Goal: Transaction & Acquisition: Obtain resource

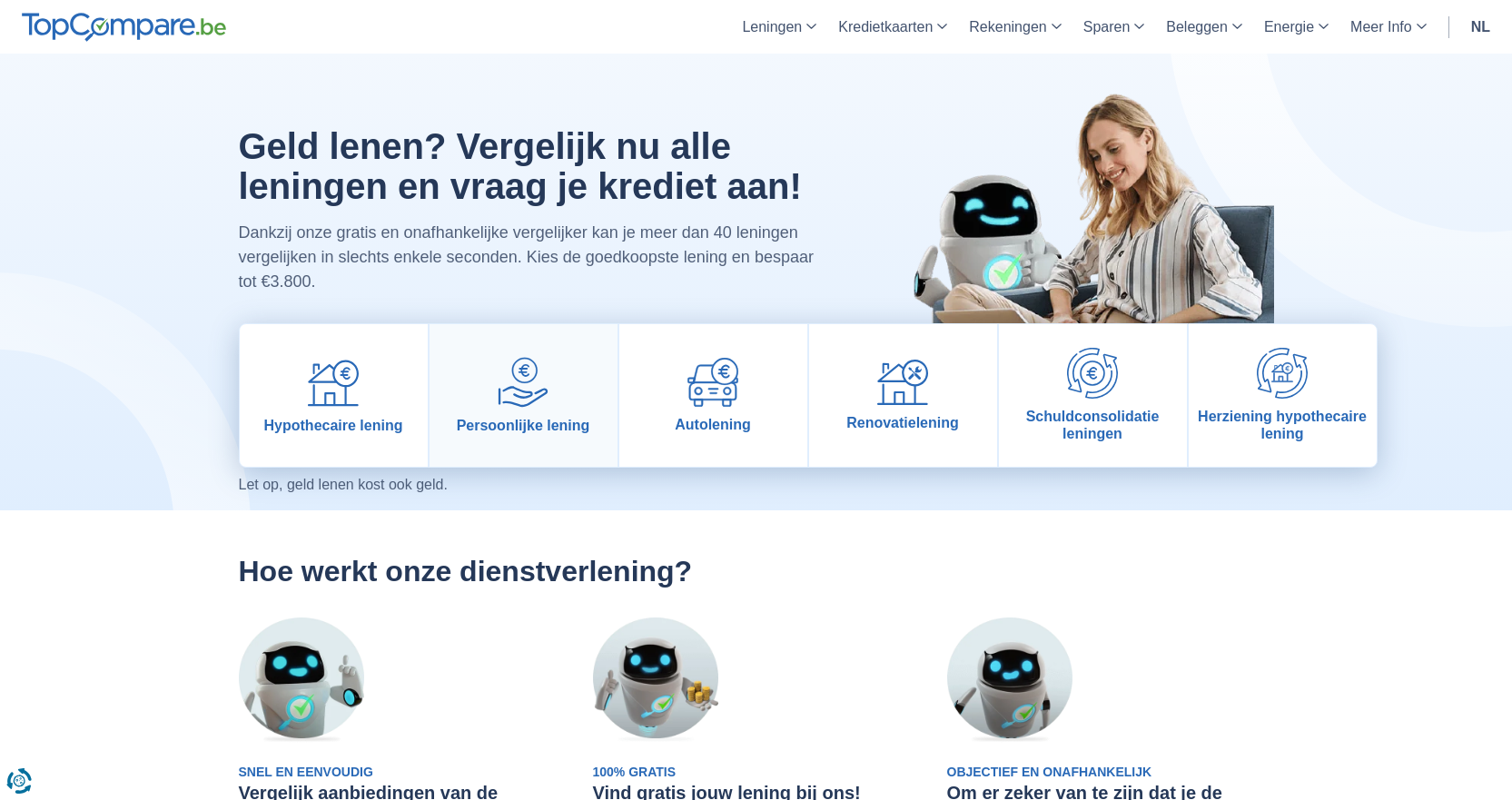
click at [512, 401] on img at bounding box center [524, 383] width 51 height 51
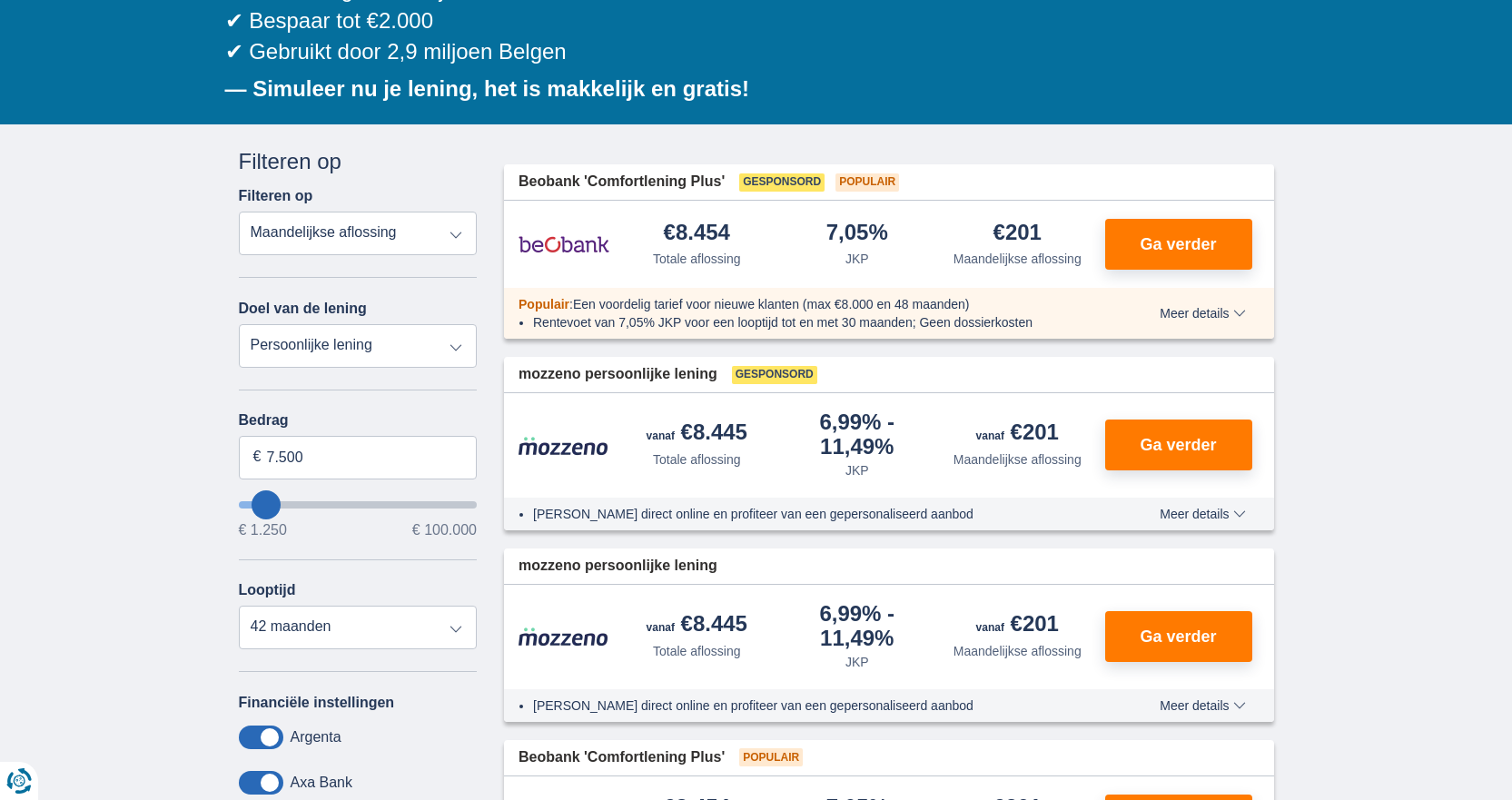
scroll to position [273, 0]
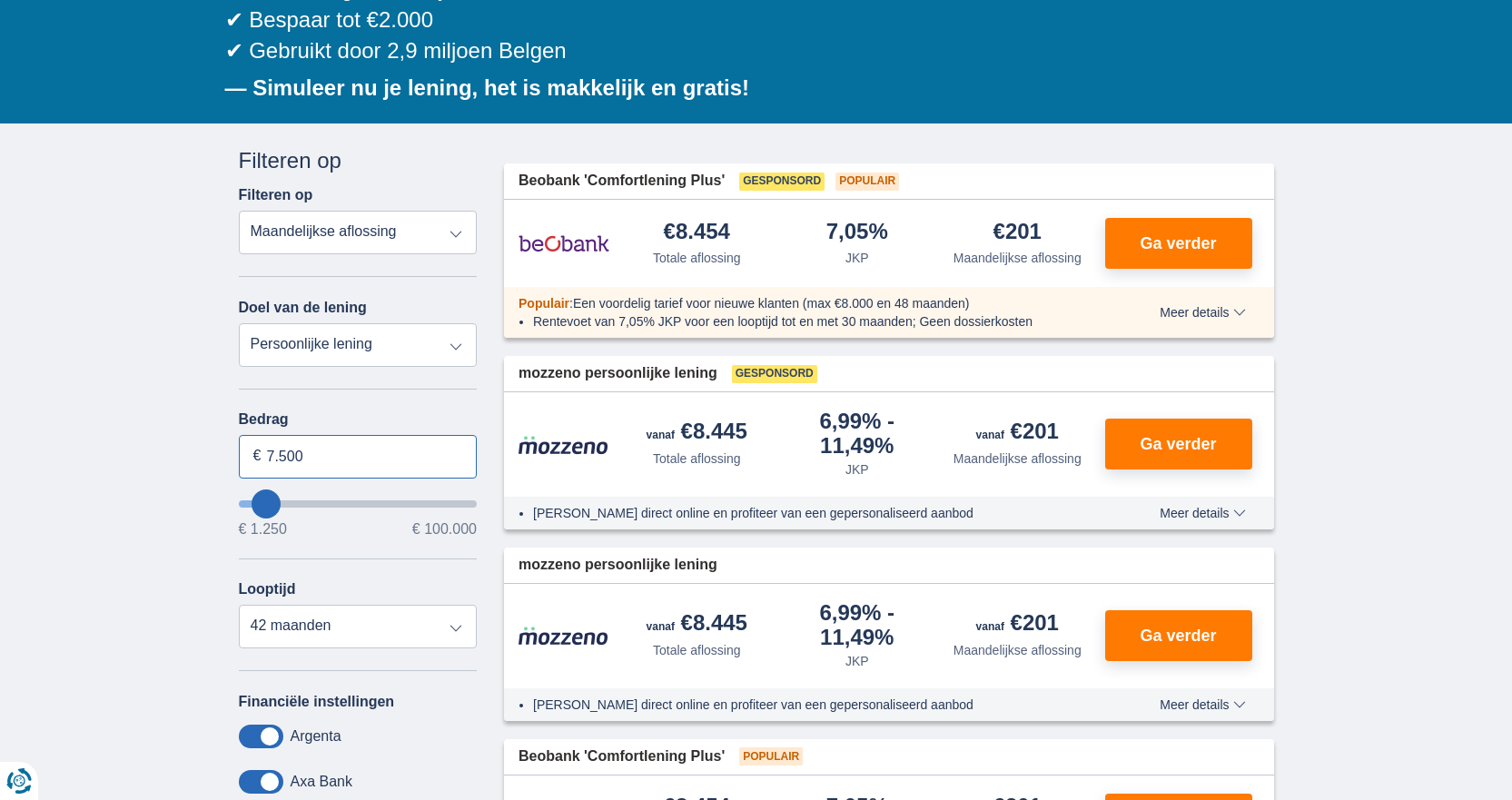
click at [313, 462] on input "7.500" at bounding box center [358, 457] width 239 height 44
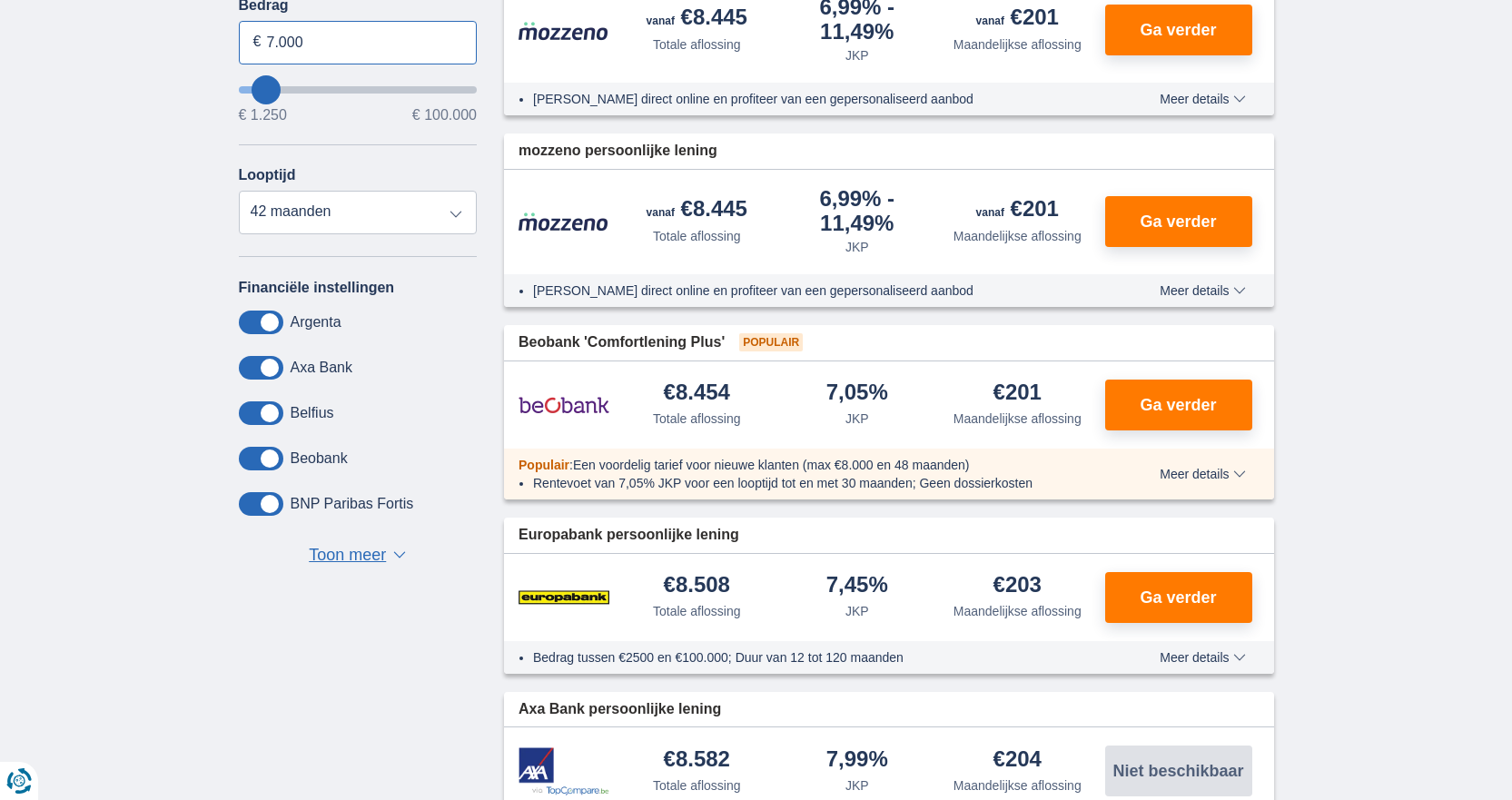
scroll to position [727, 0]
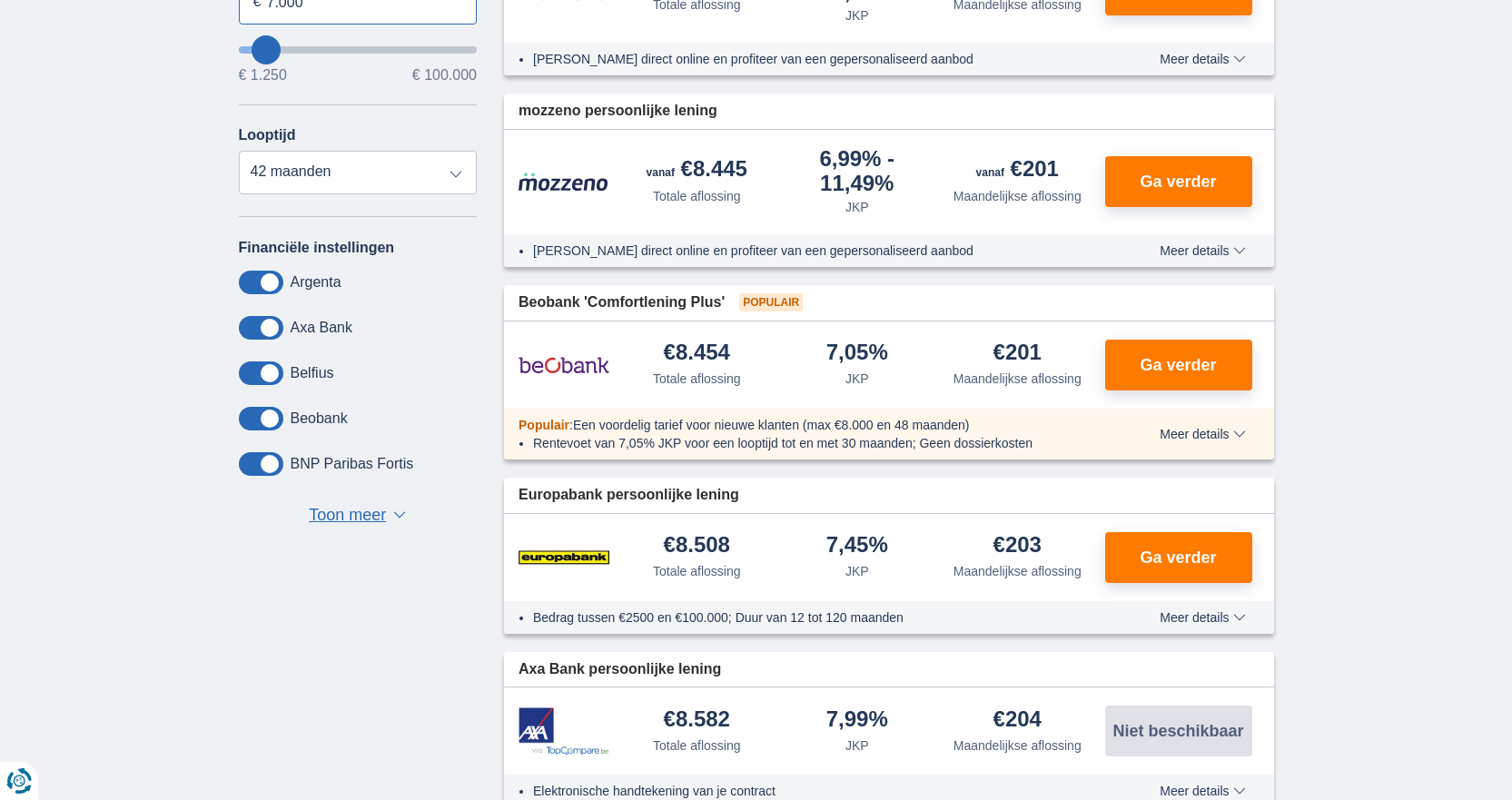
type input "7.000"
type input "7250"
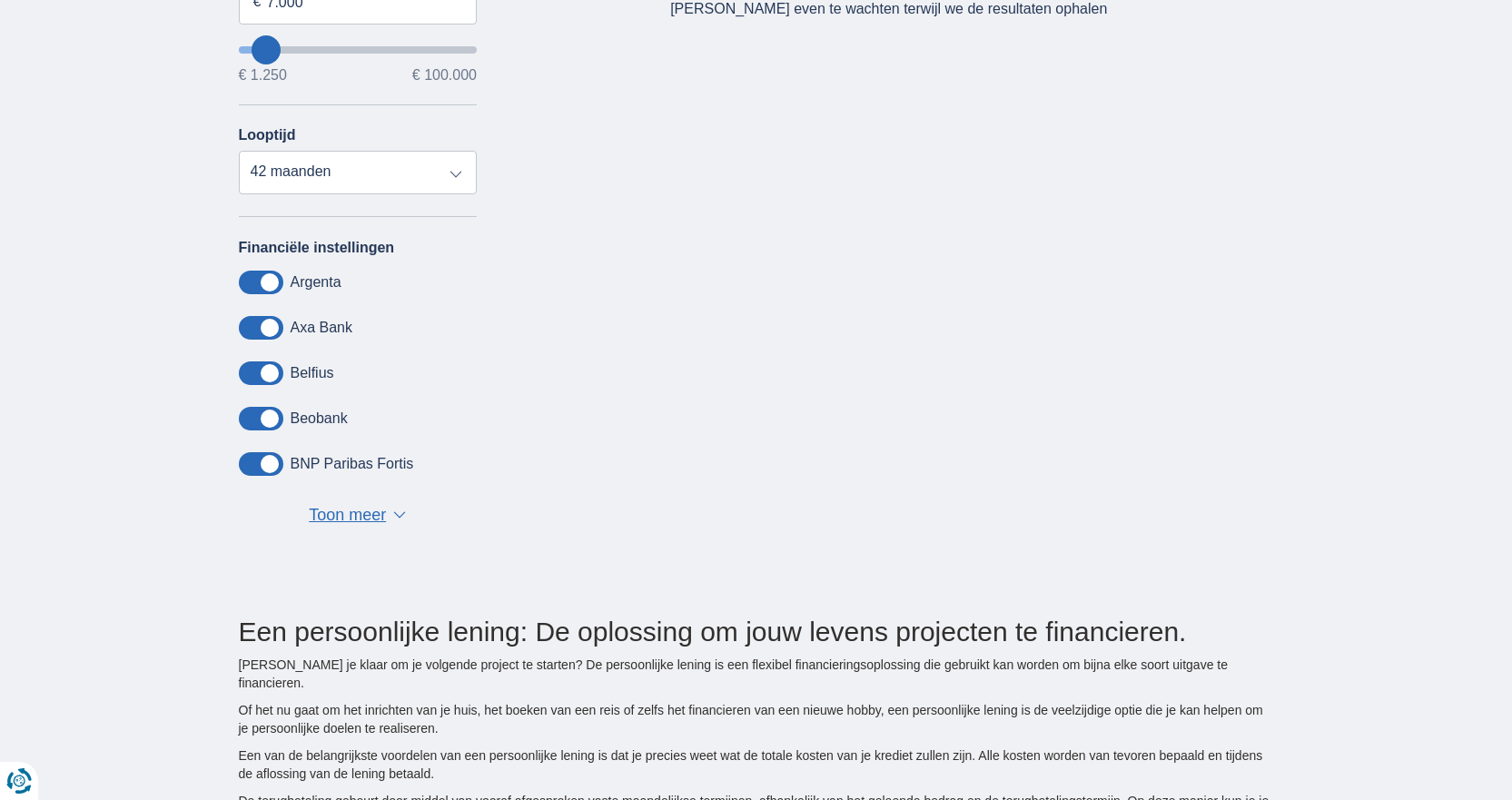
click at [341, 514] on span "Toon meer" at bounding box center [347, 516] width 77 height 24
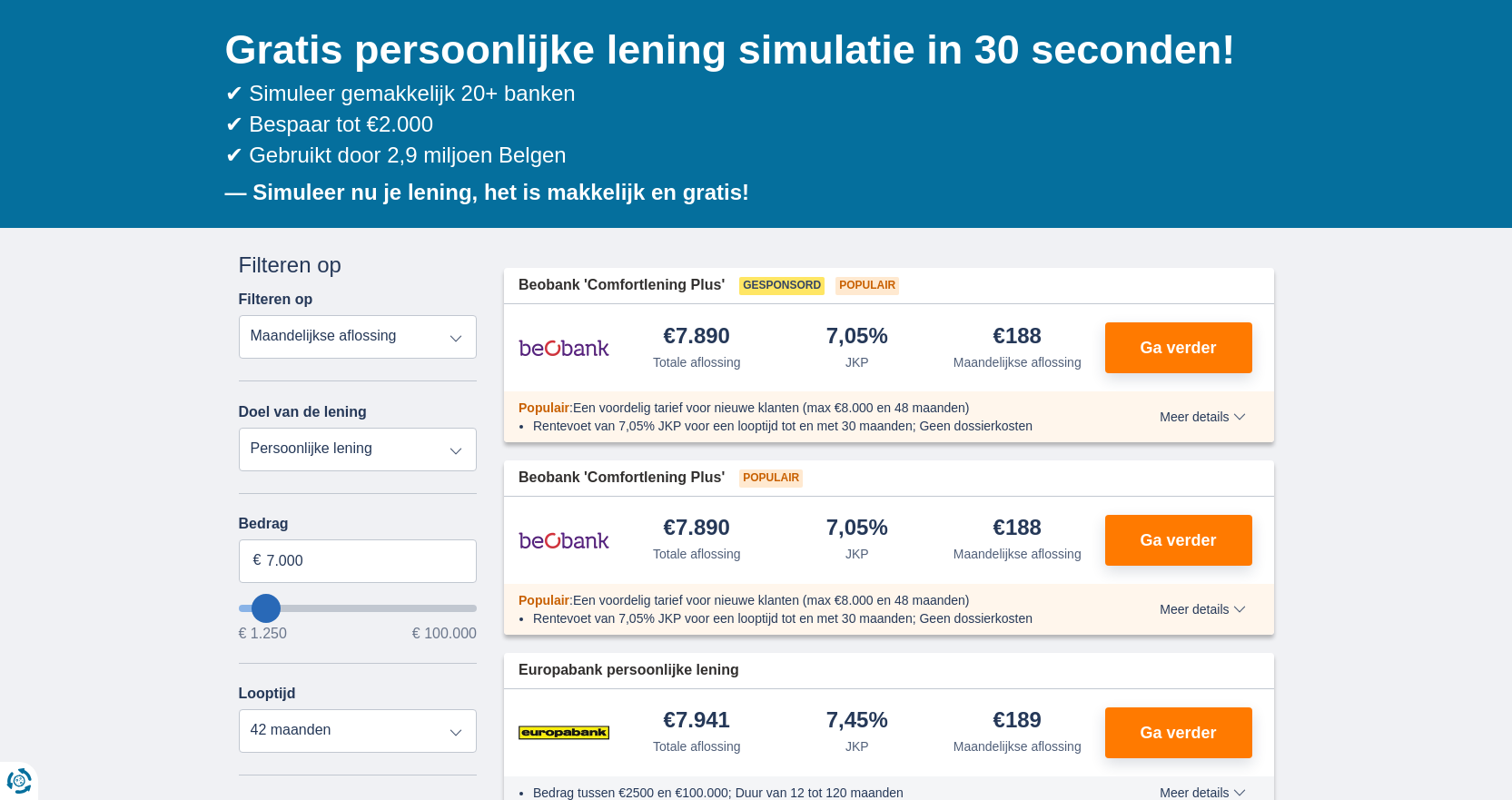
scroll to position [181, 0]
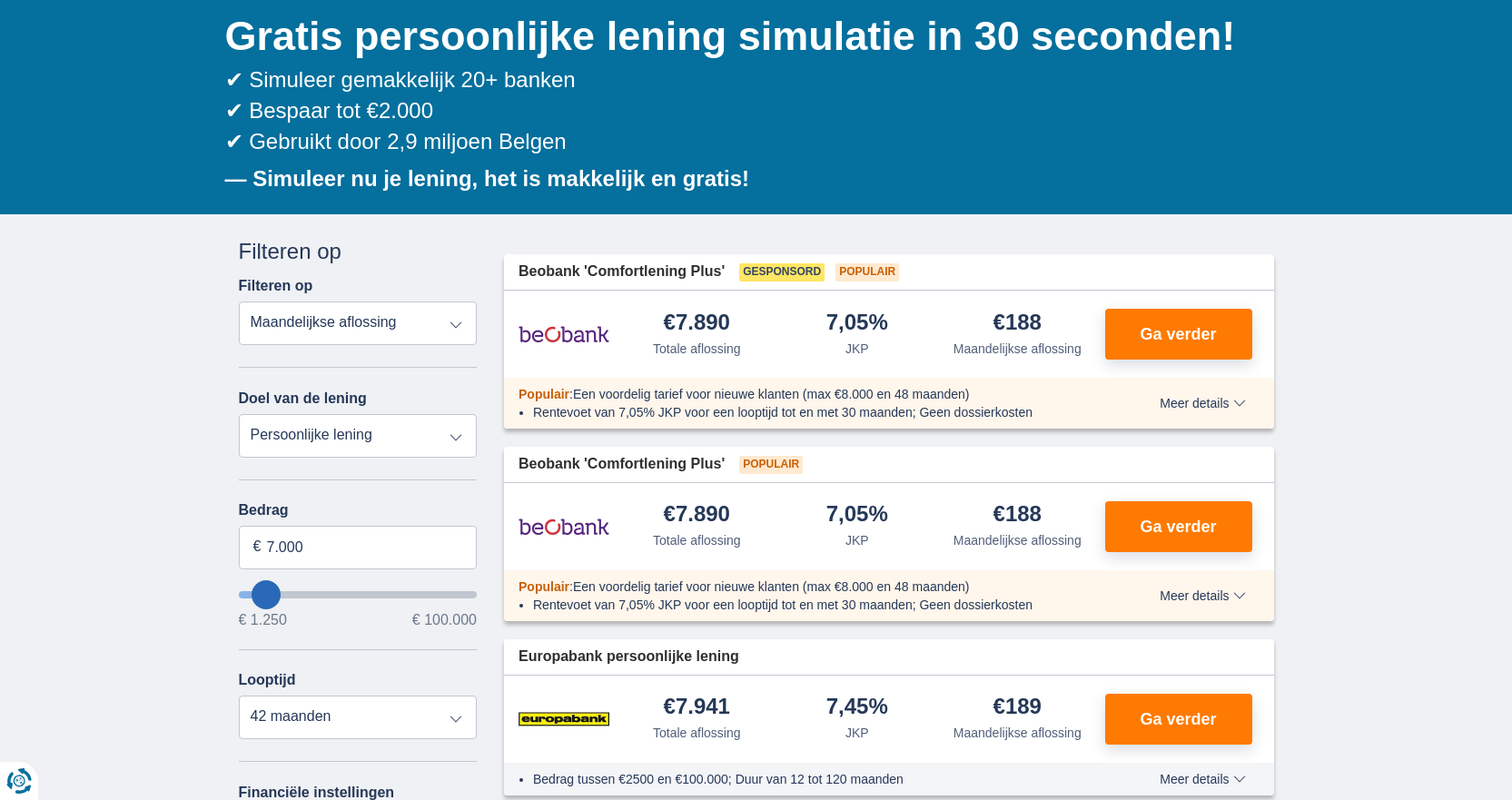
click at [1209, 403] on span "Meer details" at bounding box center [1202, 404] width 85 height 13
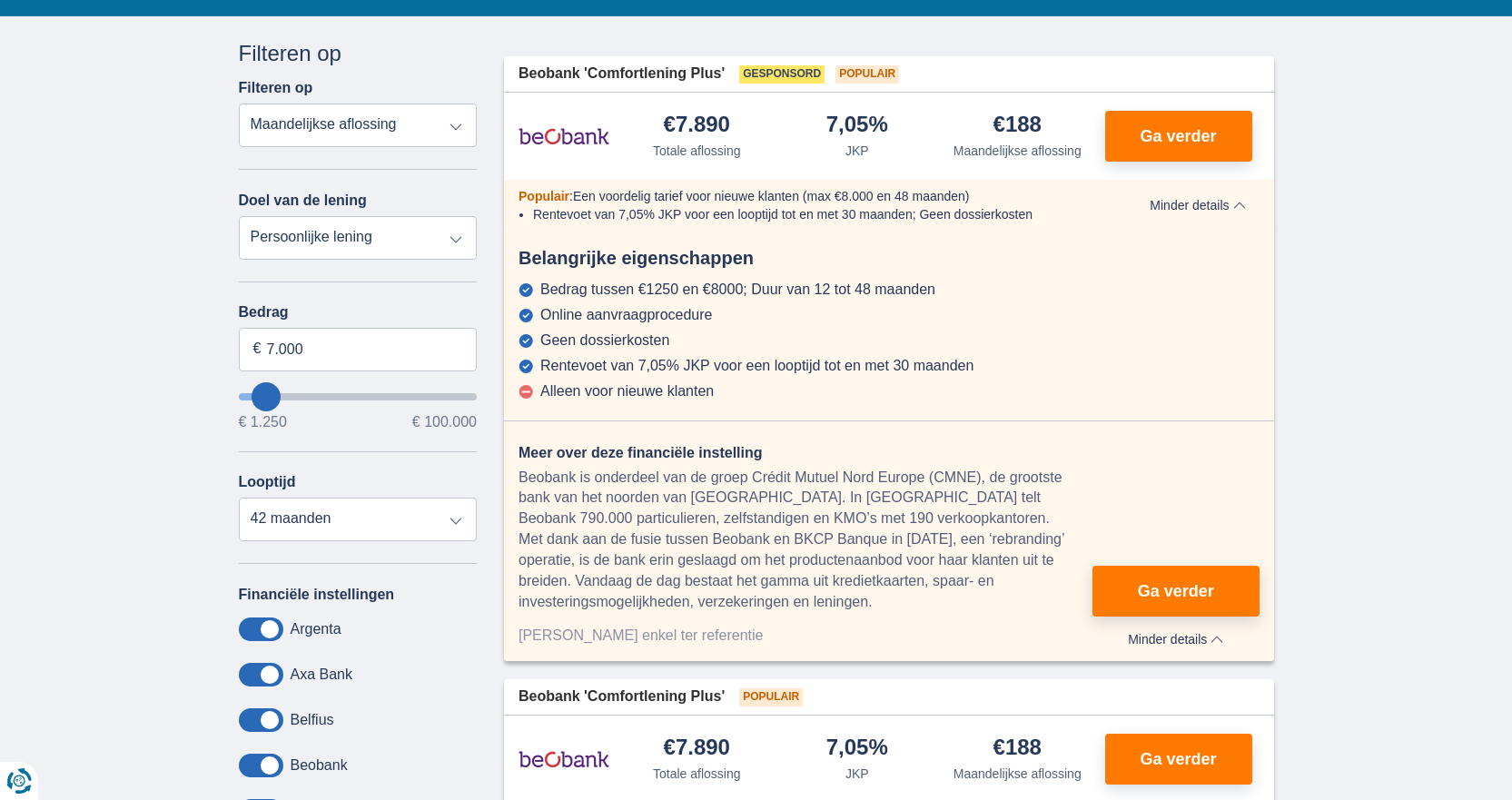
scroll to position [363, 0]
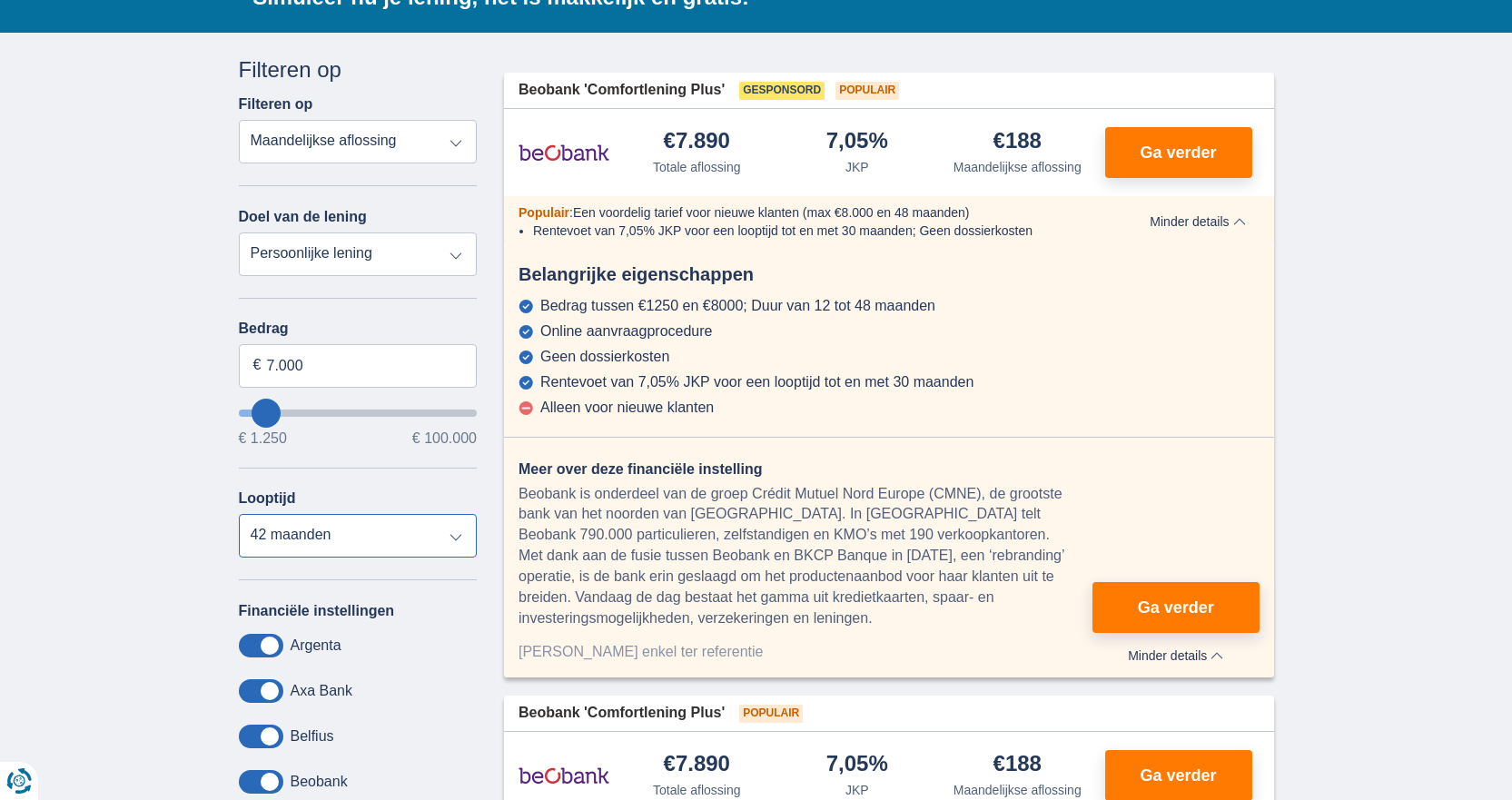
click at [457, 539] on select "12 maanden 18 maanden 24 maanden 30 maanden 36 maanden 42 maanden" at bounding box center [358, 536] width 239 height 44
click at [239, 514] on select "12 maanden 18 maanden 24 maanden 30 maanden 36 maanden 42 maanden" at bounding box center [358, 536] width 239 height 44
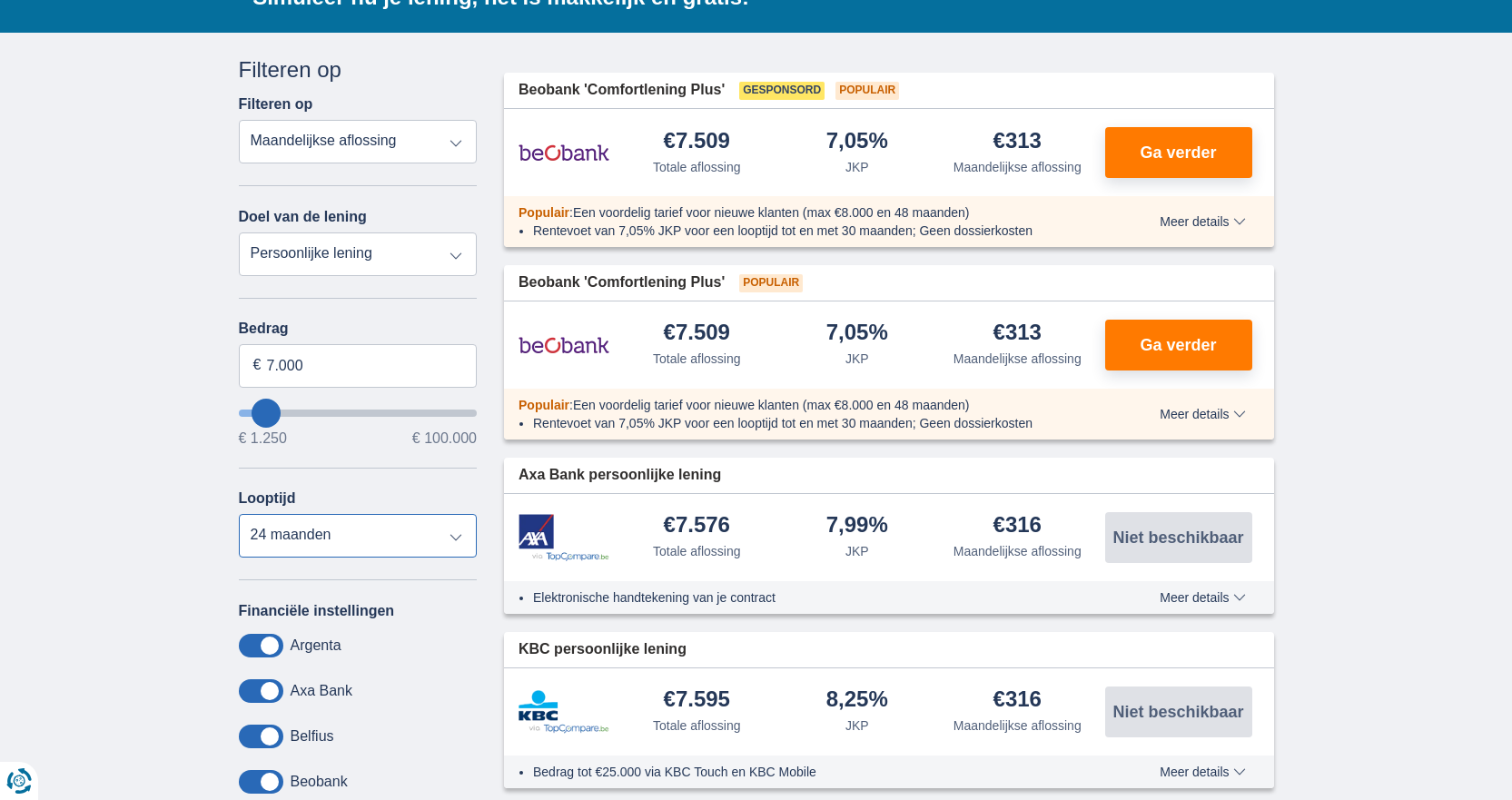
click at [462, 535] on select "12 maanden 18 maanden 24 maanden 30 maanden 36 maanden 42 maanden" at bounding box center [358, 536] width 239 height 44
click at [239, 514] on select "12 maanden 18 maanden 24 maanden 30 maanden 36 maanden 42 maanden" at bounding box center [358, 536] width 239 height 44
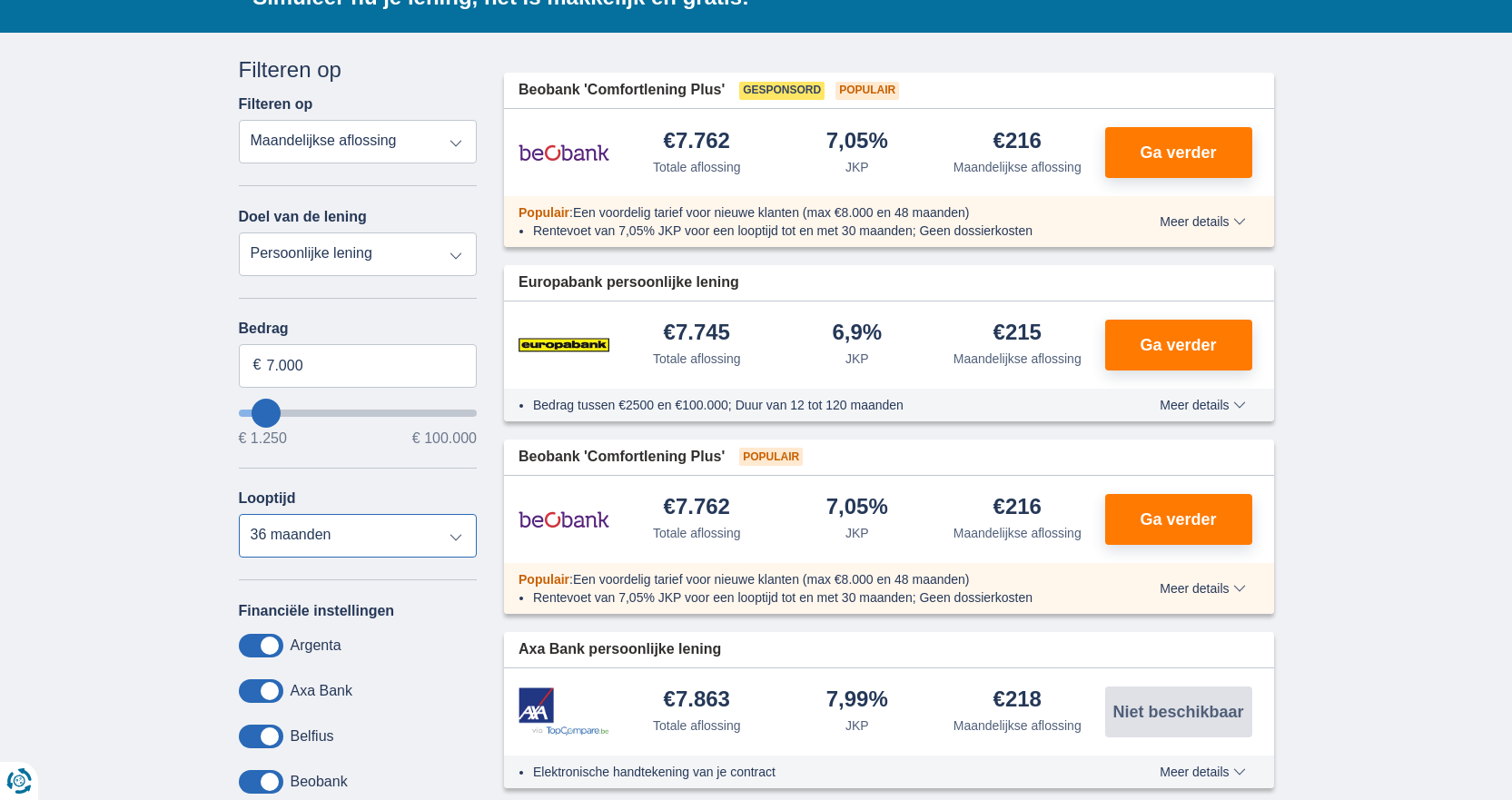
click at [457, 531] on select "12 maanden 18 maanden 24 maanden 30 maanden 36 maanden 42 maanden" at bounding box center [358, 536] width 239 height 44
click at [239, 514] on select "12 maanden 18 maanden 24 maanden 30 maanden 36 maanden 42 maanden" at bounding box center [358, 536] width 239 height 44
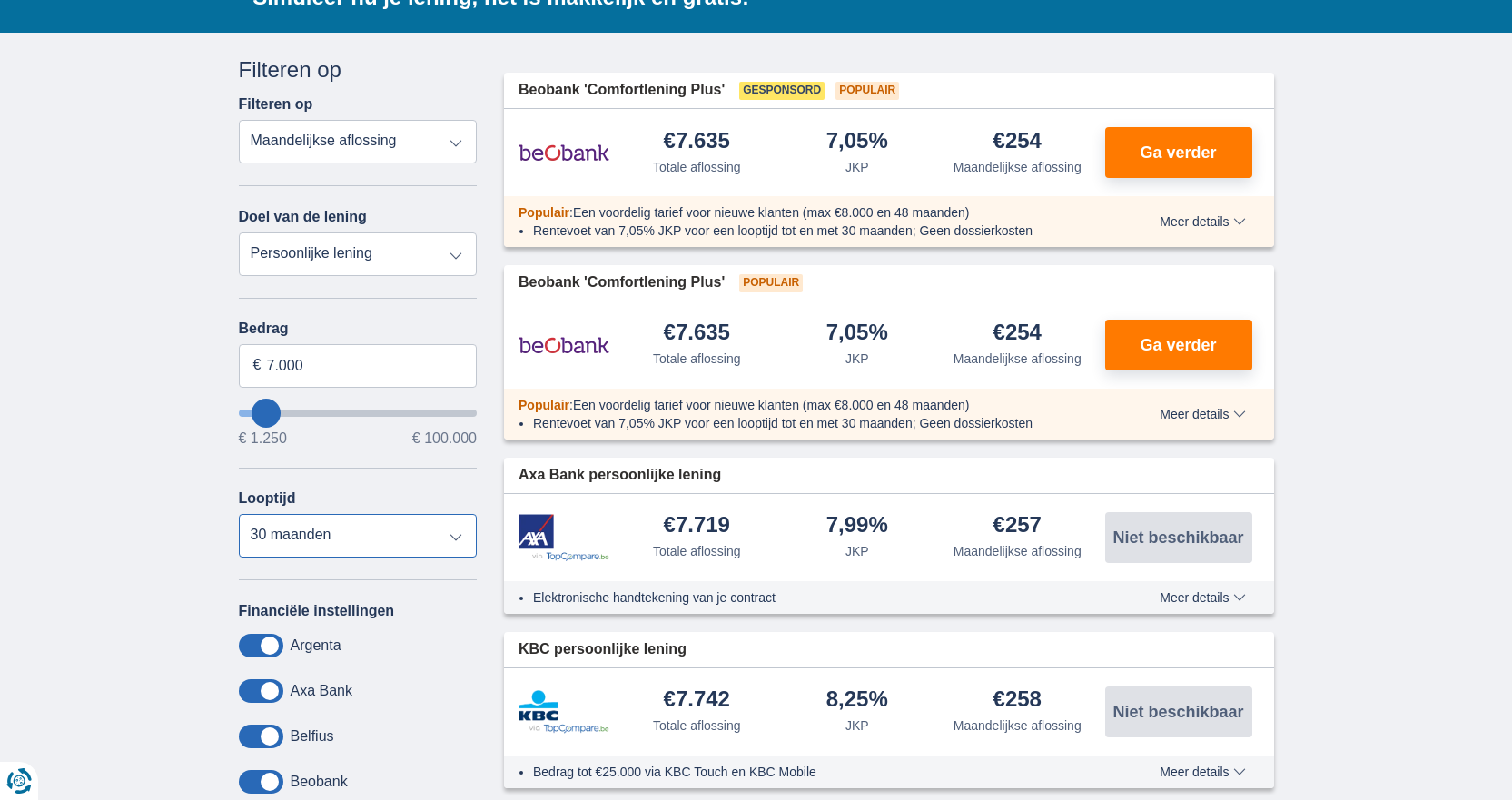
click at [455, 535] on select "12 maanden 18 maanden 24 maanden 30 maanden 36 maanden 42 maanden" at bounding box center [358, 536] width 239 height 44
select select "42"
click at [239, 514] on select "12 maanden 18 maanden 24 maanden 30 maanden 36 maanden 42 maanden" at bounding box center [358, 536] width 239 height 44
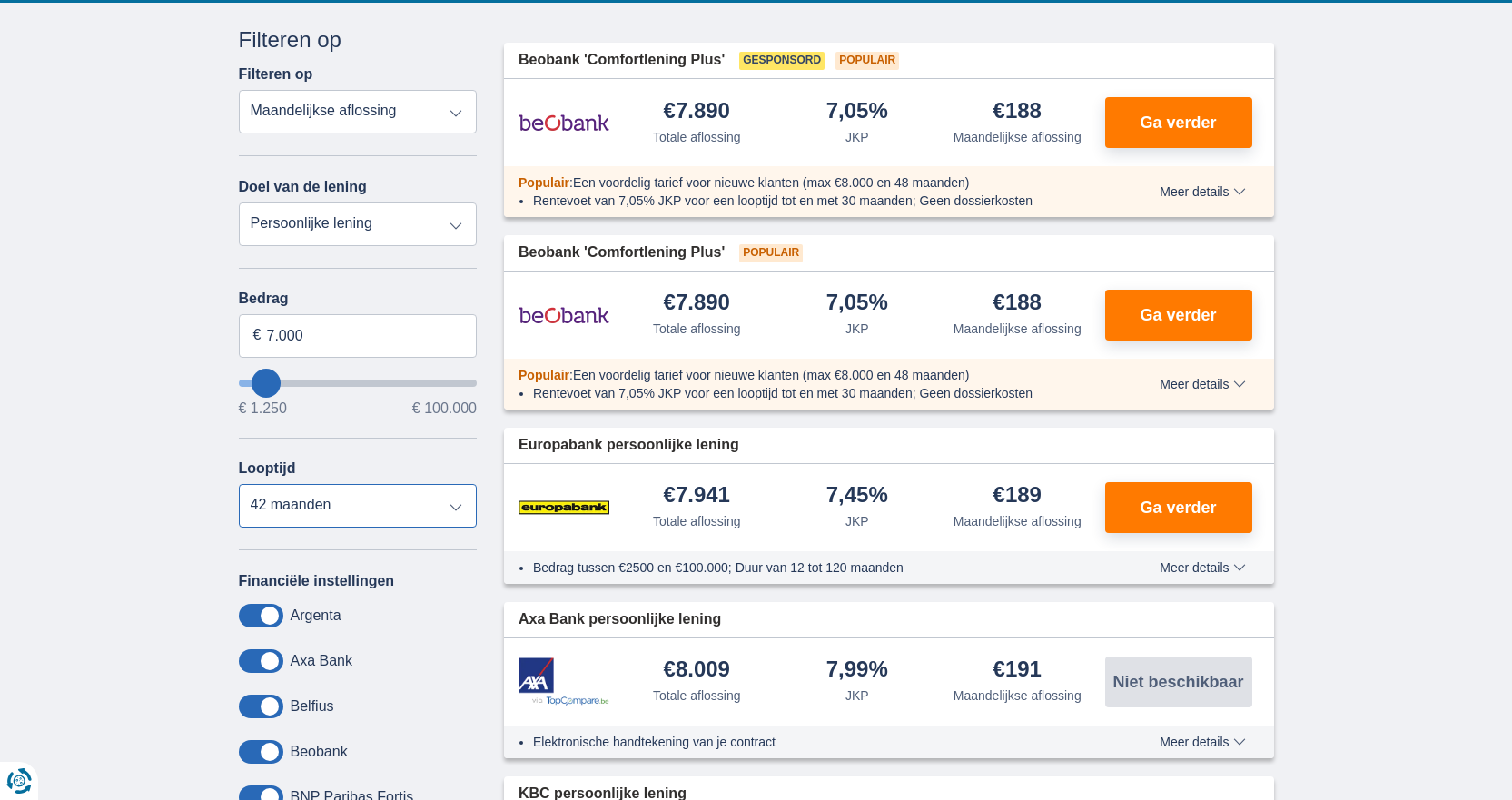
scroll to position [181, 0]
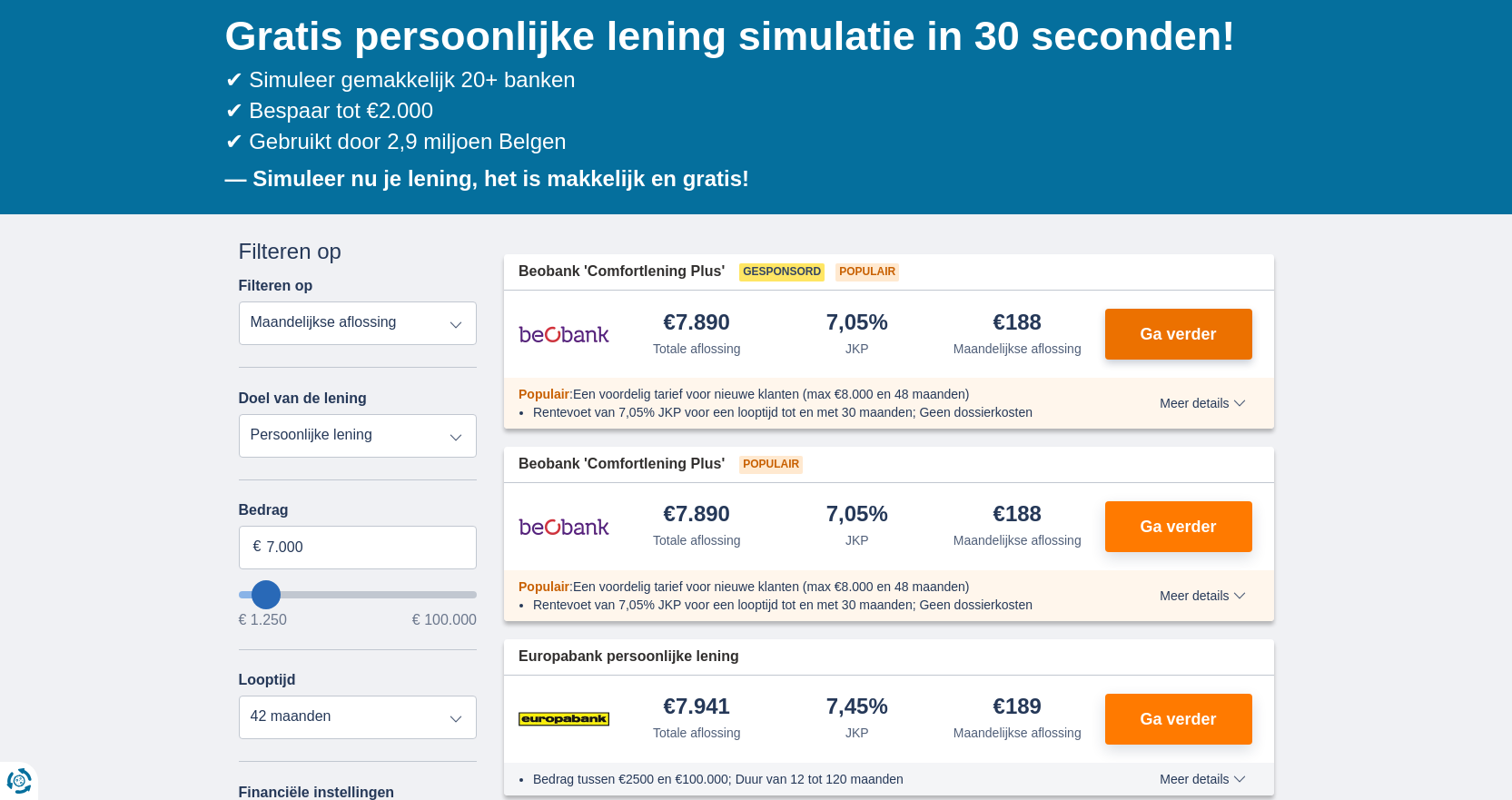
click at [1180, 348] on button "Ga verder" at bounding box center [1178, 334] width 147 height 51
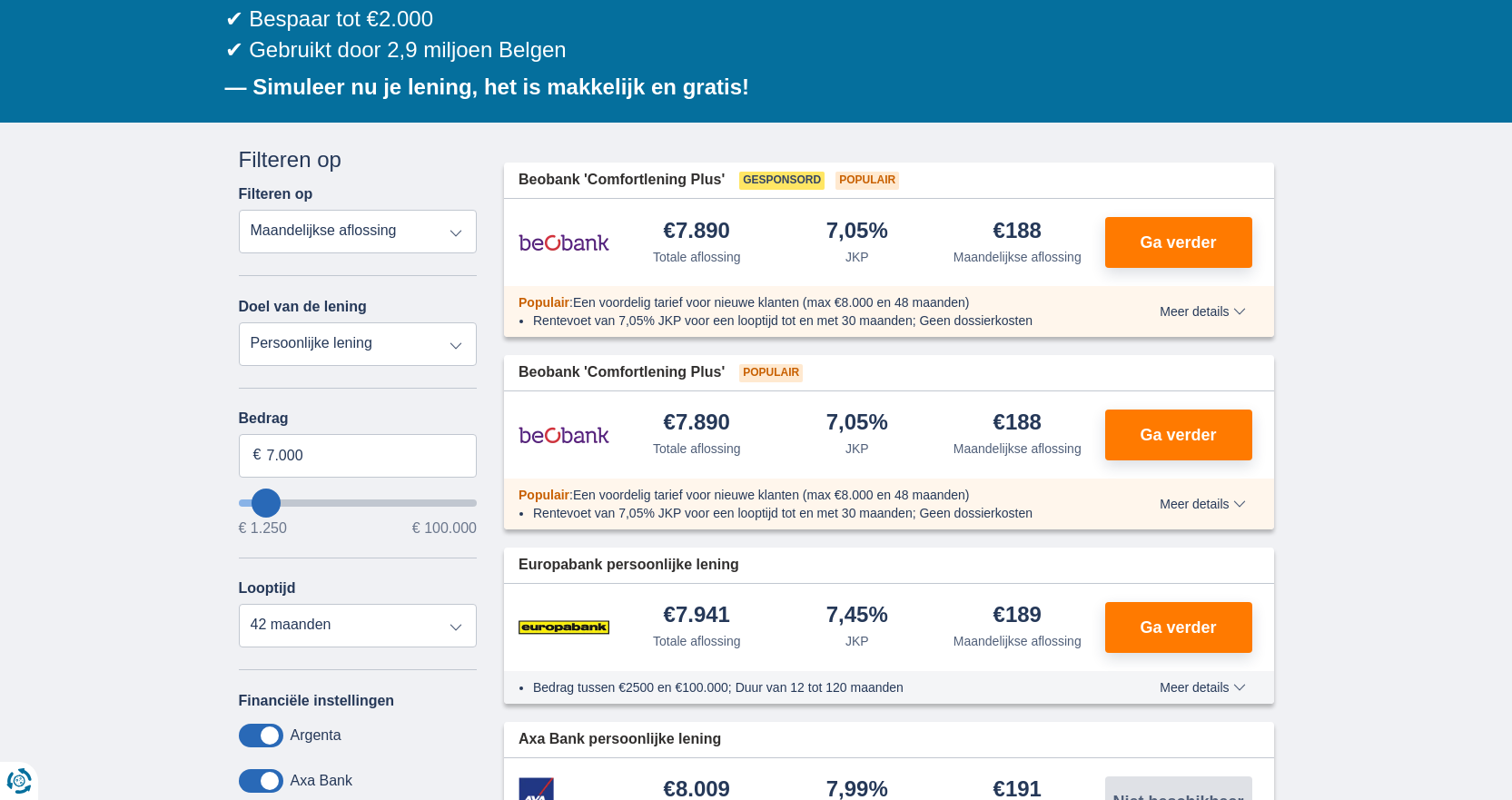
scroll to position [0, 0]
